Goal: Navigation & Orientation: Find specific page/section

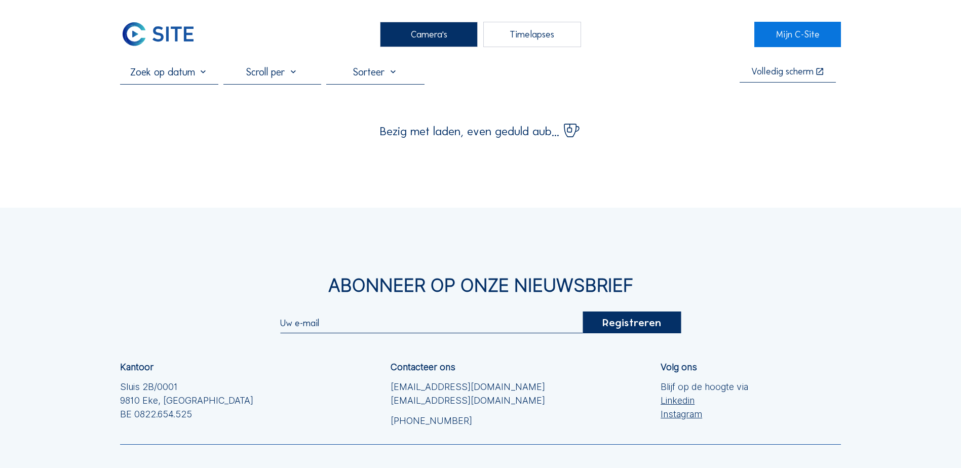
click at [406, 28] on div "Camera's" at bounding box center [429, 34] width 98 height 25
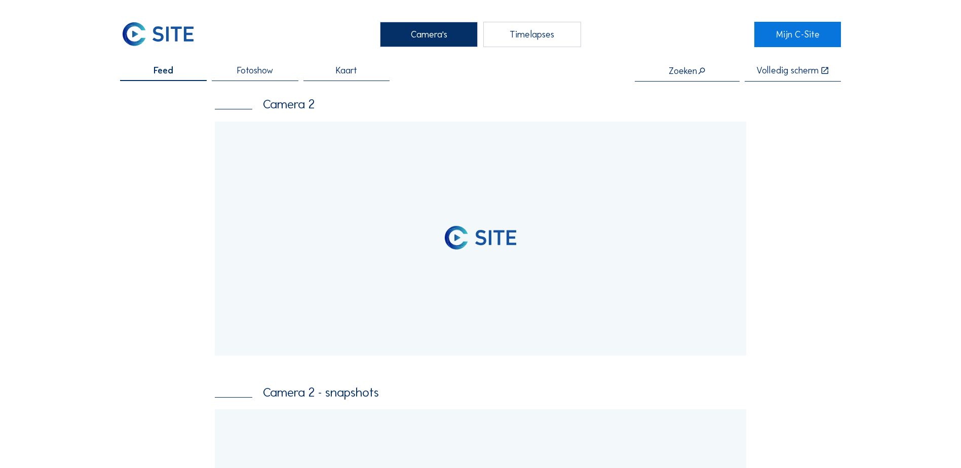
click at [395, 33] on div "Camera's" at bounding box center [429, 34] width 98 height 25
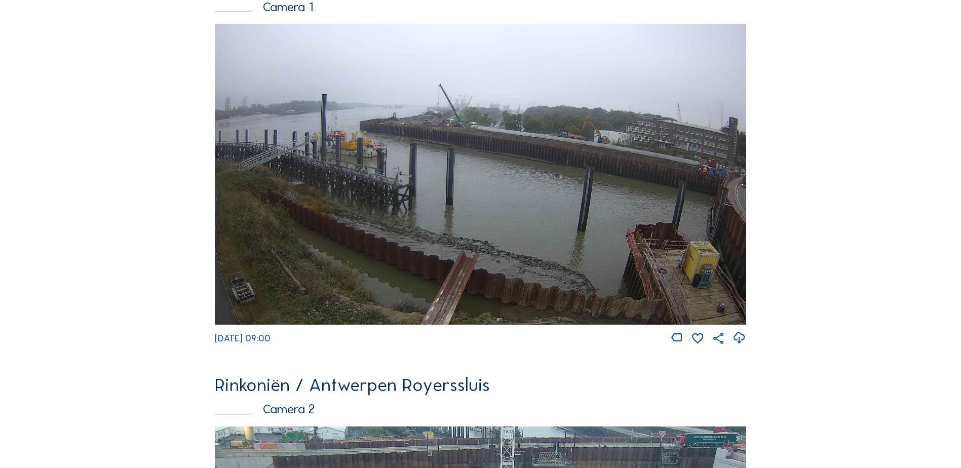
scroll to position [67, 0]
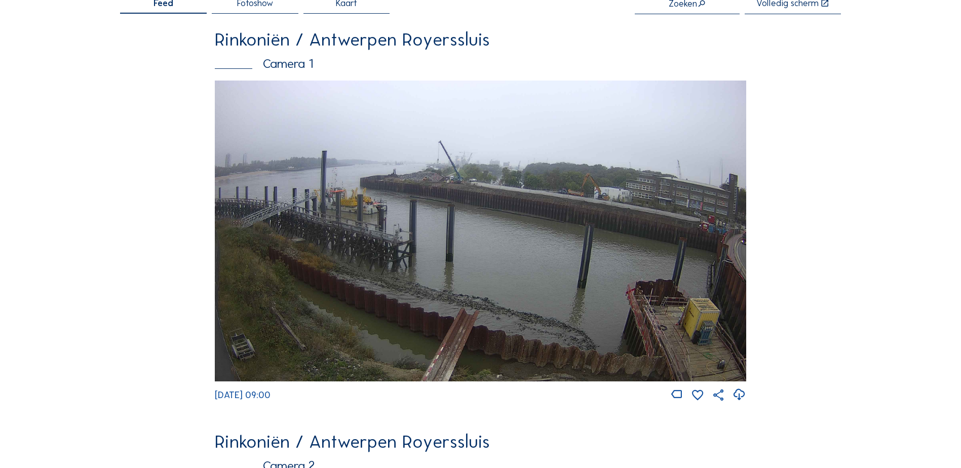
click at [347, 153] on img at bounding box center [481, 231] width 532 height 300
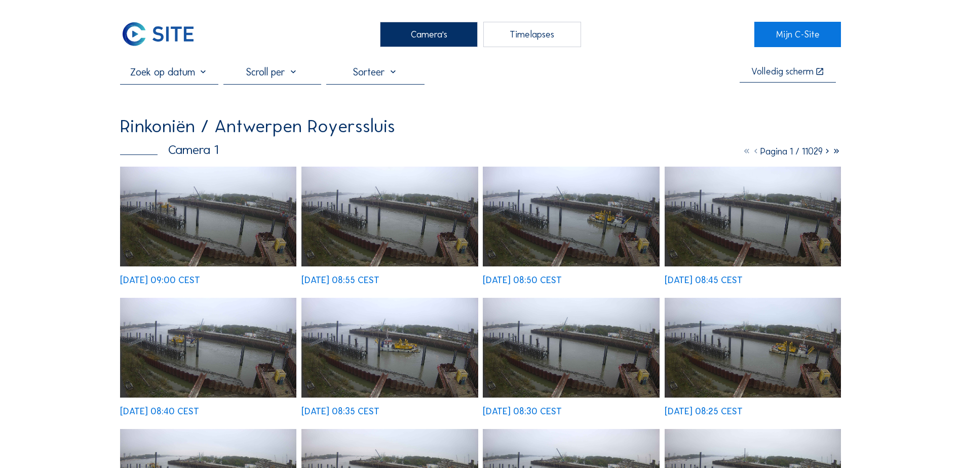
click at [157, 203] on img at bounding box center [208, 217] width 176 height 100
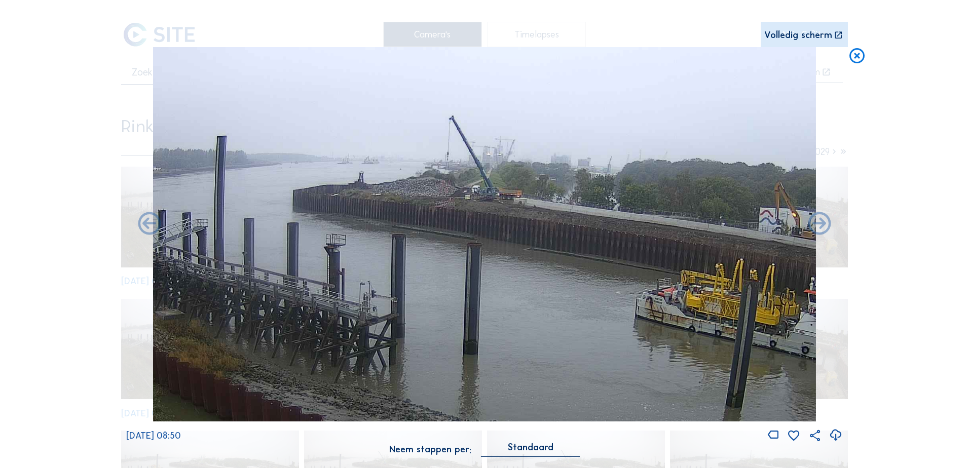
click at [798, 43] on div "Scroll om door de tijd te reizen | Druk op de 'Alt'-[PERSON_NAME] + scroll om t…" at bounding box center [484, 234] width 716 height 468
click at [798, 39] on div "Volledig scherm" at bounding box center [798, 35] width 68 height 10
